Goal: Task Accomplishment & Management: Complete application form

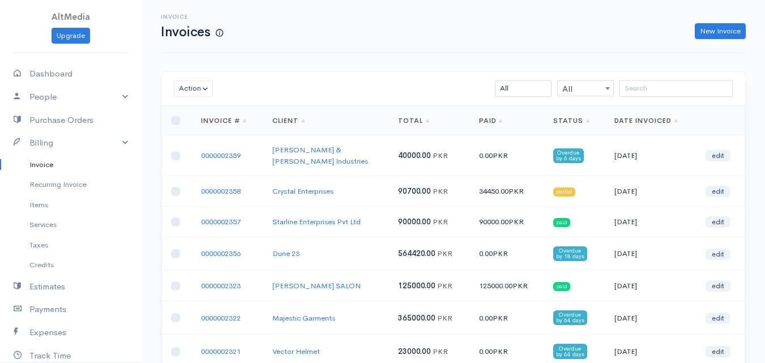
click at [42, 163] on link "Invoice" at bounding box center [71, 165] width 142 height 20
click at [713, 31] on link "New Invoice" at bounding box center [720, 31] width 51 height 16
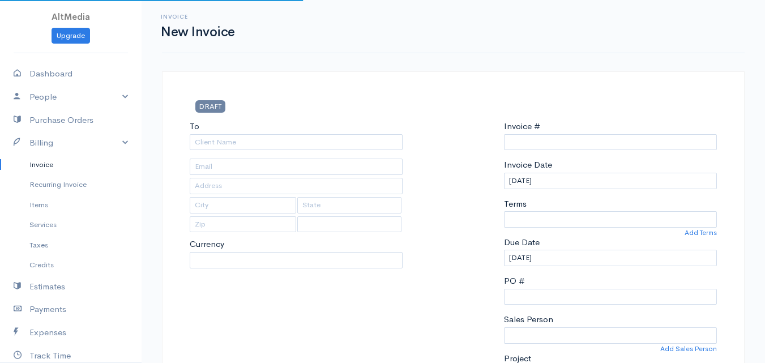
type input "0000002360"
select select "[GEOGRAPHIC_DATA]"
select select "PKR"
click at [309, 147] on input "To" at bounding box center [296, 142] width 213 height 16
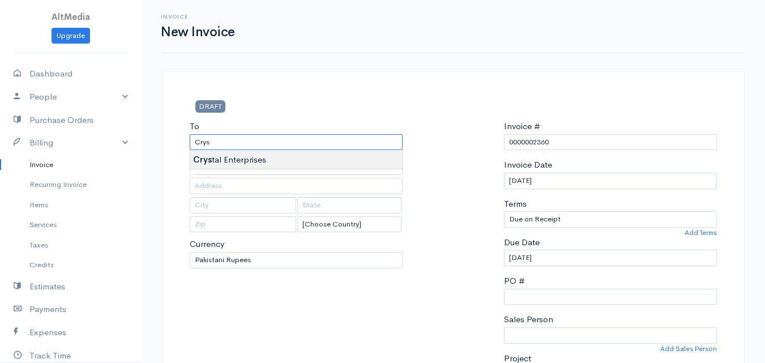
type input "Crystal Enterprises"
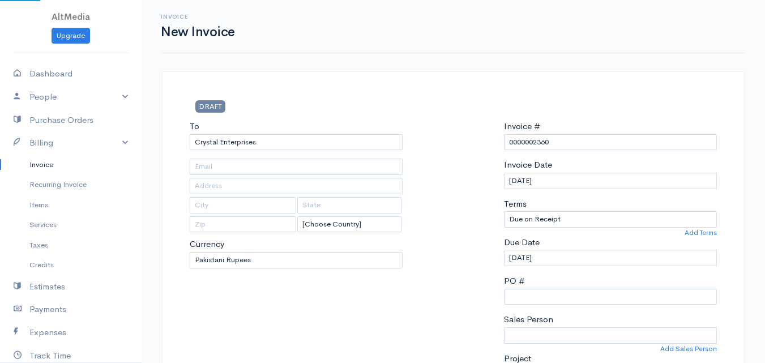
click at [294, 162] on input "text" at bounding box center [296, 166] width 213 height 16
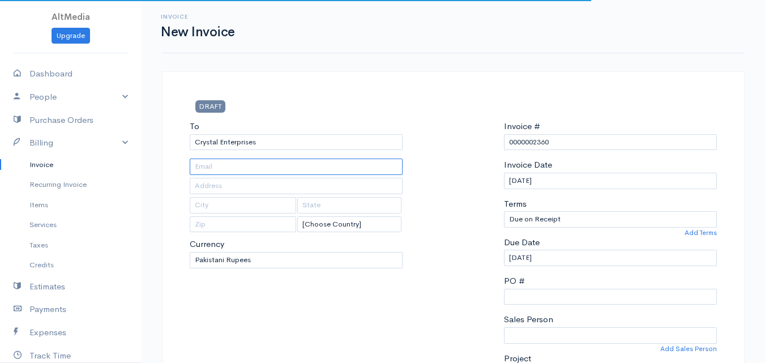
type input "[EMAIL_ADDRESS][DOMAIN_NAME]"
type input "Office [STREET_ADDRESS]"
type input "[GEOGRAPHIC_DATA]"
type input "Sindh"
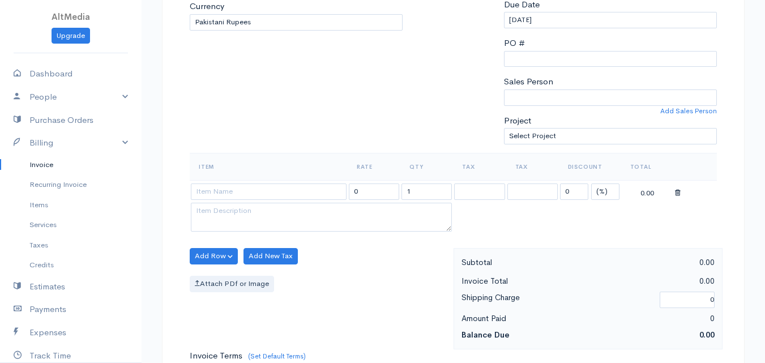
scroll to position [183, 0]
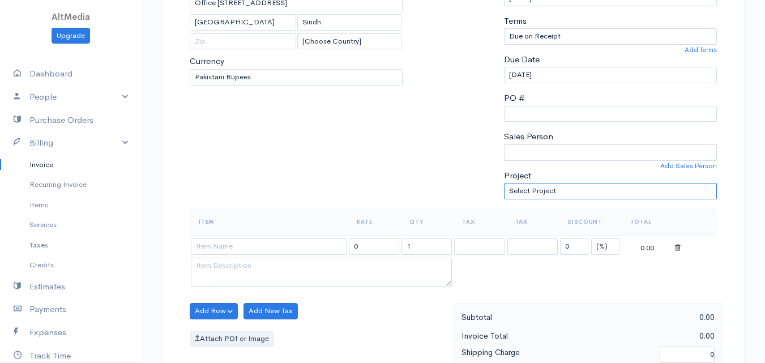
click at [597, 194] on select "Select Project Social Media Management" at bounding box center [610, 191] width 213 height 16
click at [504, 183] on select "Select Project Social Media Management" at bounding box center [610, 191] width 213 height 16
click at [247, 247] on input at bounding box center [269, 246] width 156 height 16
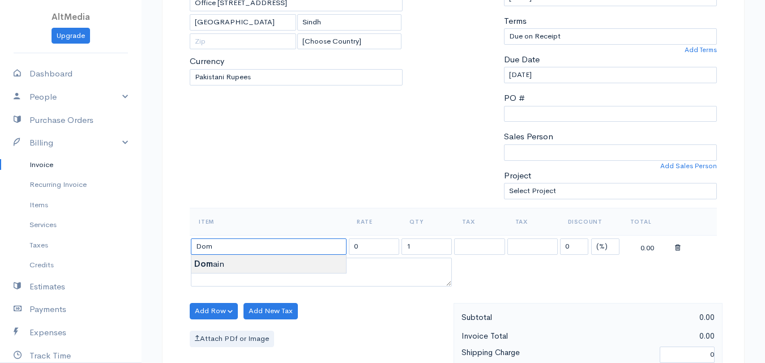
type input "Domain"
type input "11600.00"
type textarea "2 Years registration"
click at [248, 256] on body "AltMedia Upgrade Dashboard People Clients Vendors Staff Users Purchase Orders B…" at bounding box center [382, 306] width 765 height 979
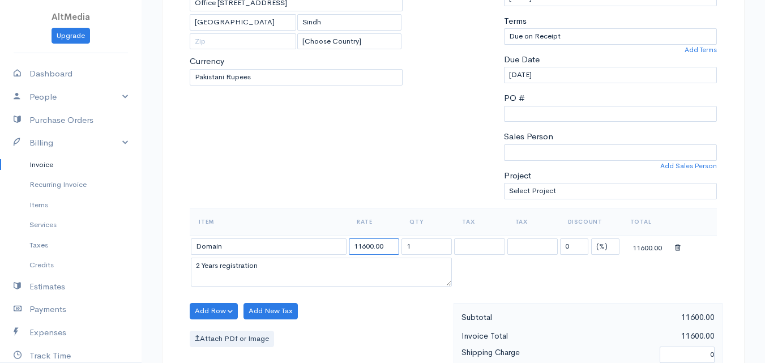
drag, startPoint x: 390, startPoint y: 241, endPoint x: 339, endPoint y: 242, distance: 51.0
click at [339, 242] on tr "Domain 11600.00 1 Service Tax 13% Service Tax Bank Charges Service Tax 13% Serv…" at bounding box center [453, 246] width 527 height 22
type input "5700"
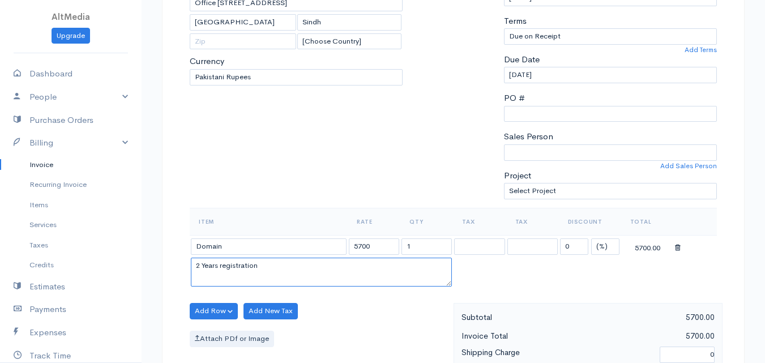
click at [310, 266] on textarea "2 Years registration" at bounding box center [321, 272] width 261 height 29
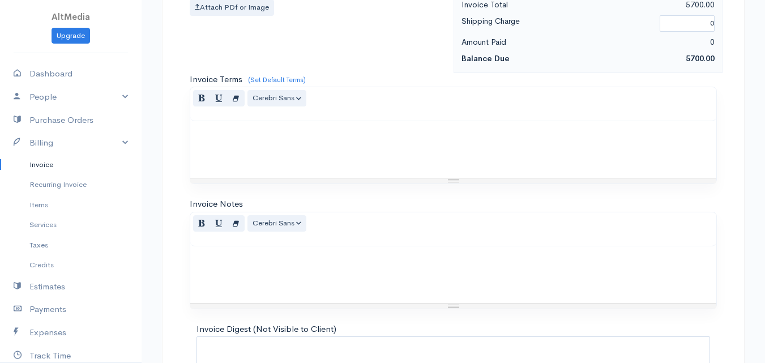
scroll to position [525, 0]
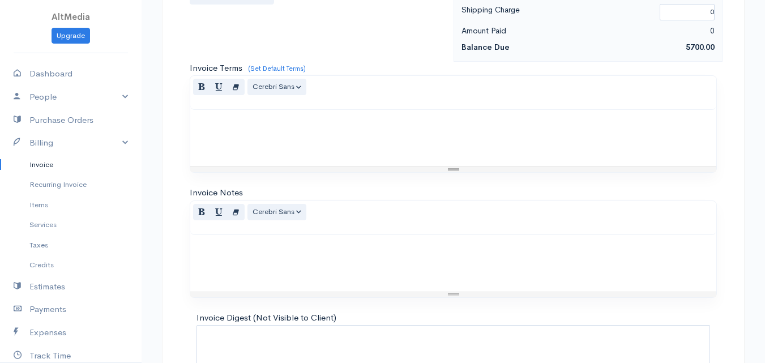
type textarea "1 Year Domain Registration"
click at [333, 252] on p at bounding box center [453, 247] width 515 height 13
paste div
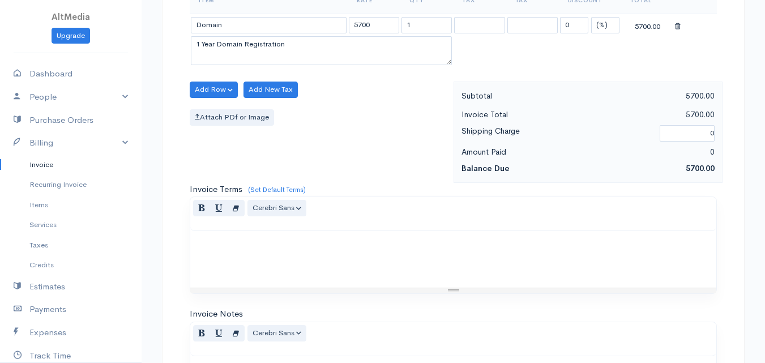
scroll to position [401, 0]
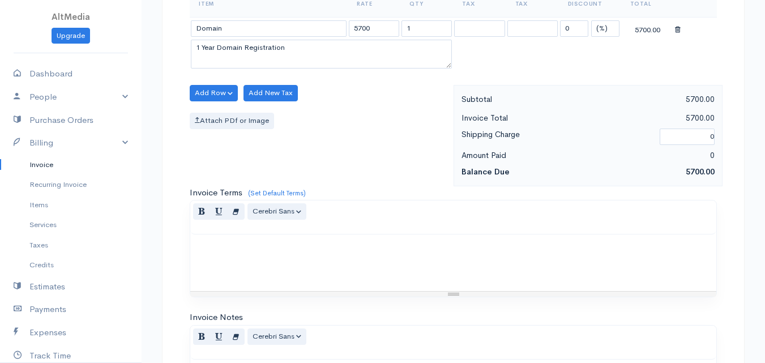
click at [413, 251] on p at bounding box center [453, 246] width 515 height 13
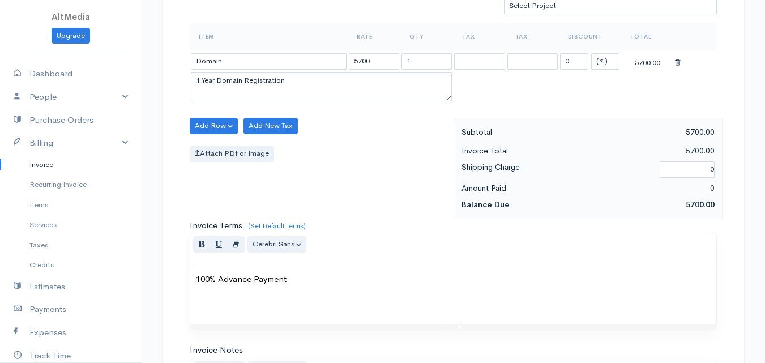
scroll to position [658, 0]
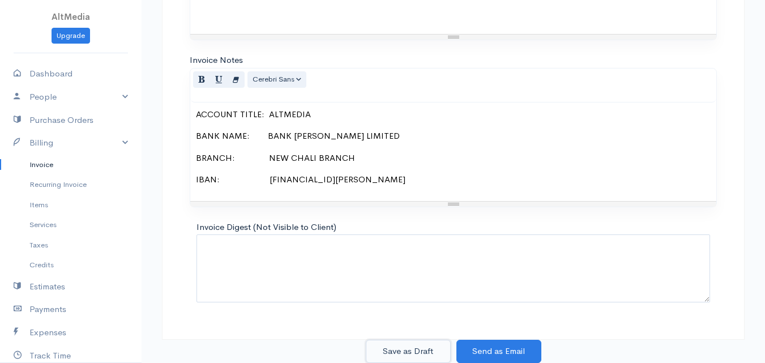
click at [419, 348] on button "Save as Draft" at bounding box center [408, 351] width 85 height 23
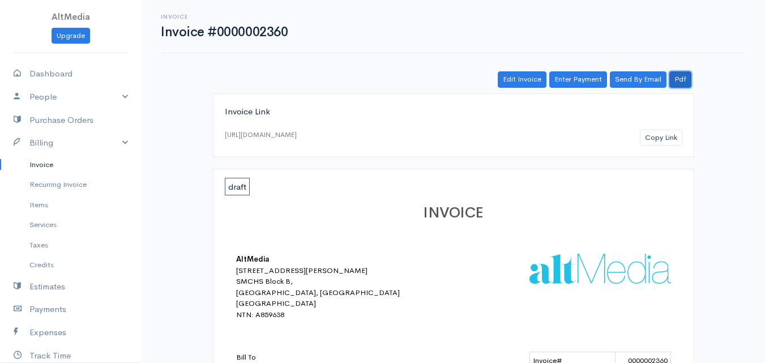
click at [684, 80] on link "Pdf" at bounding box center [680, 79] width 22 height 16
click at [700, 37] on div "Invoice Invoice #0000002360 Actions Edit Invoice Enter Payment Print Send By Em…" at bounding box center [453, 26] width 596 height 25
